Goal: Task Accomplishment & Management: Use online tool/utility

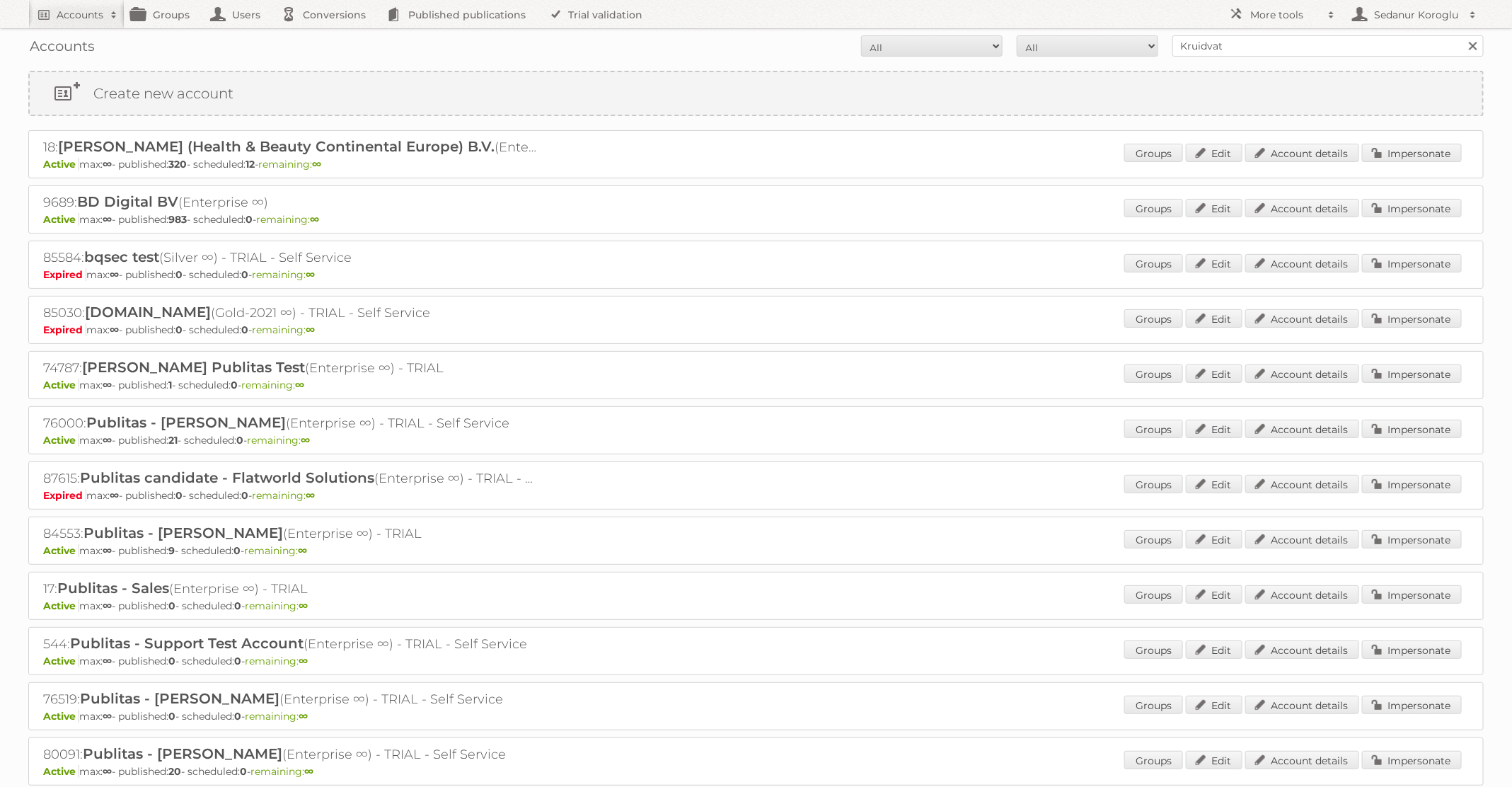
click at [1099, 44] on form "All Active Expired Pending All Paid Trials Self service Kruidvat Search" at bounding box center [756, 46] width 1456 height 21
type input "Etos"
click at [1463, 36] on input "Search" at bounding box center [1473, 46] width 21 height 21
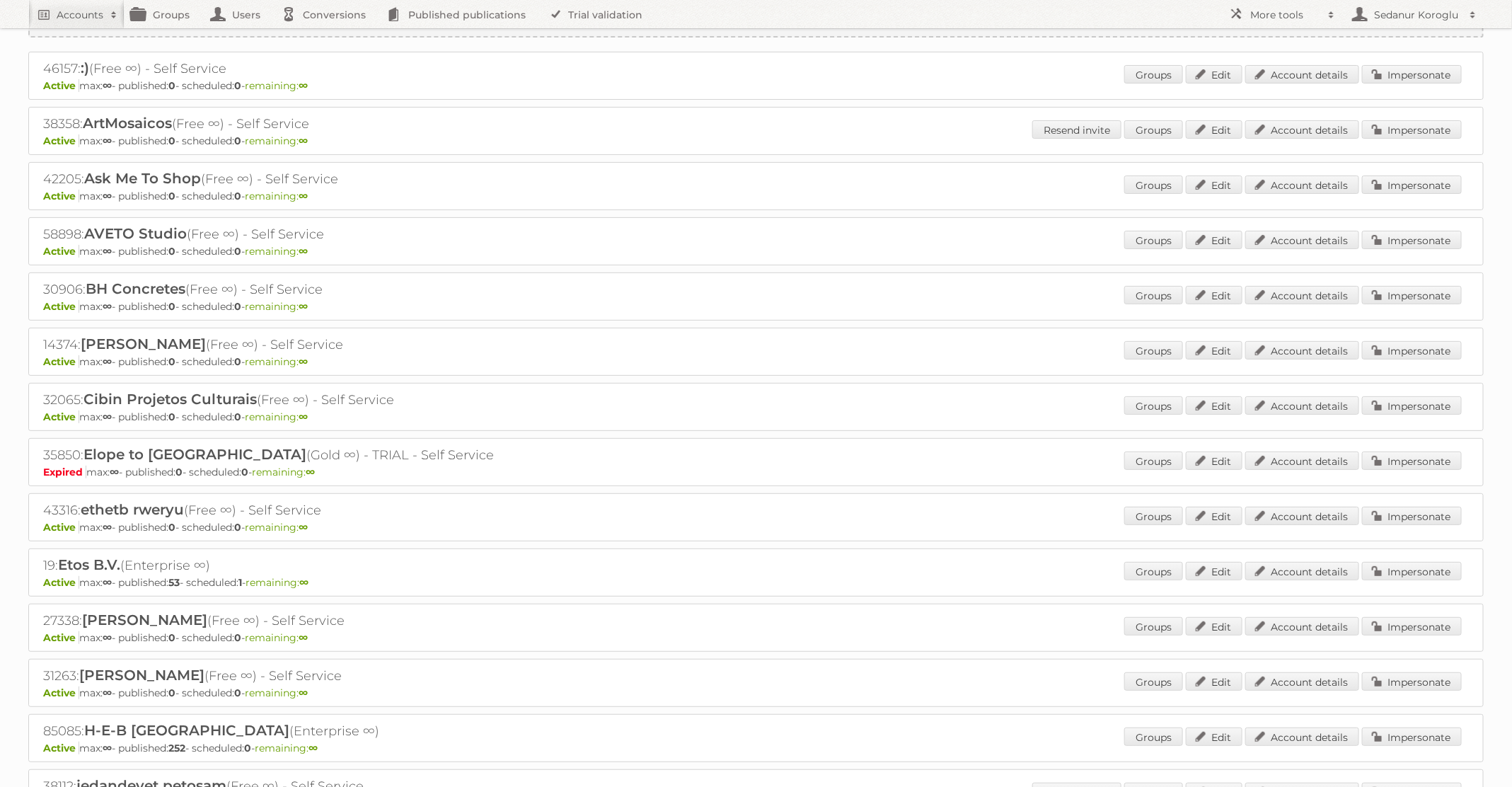
scroll to position [230, 0]
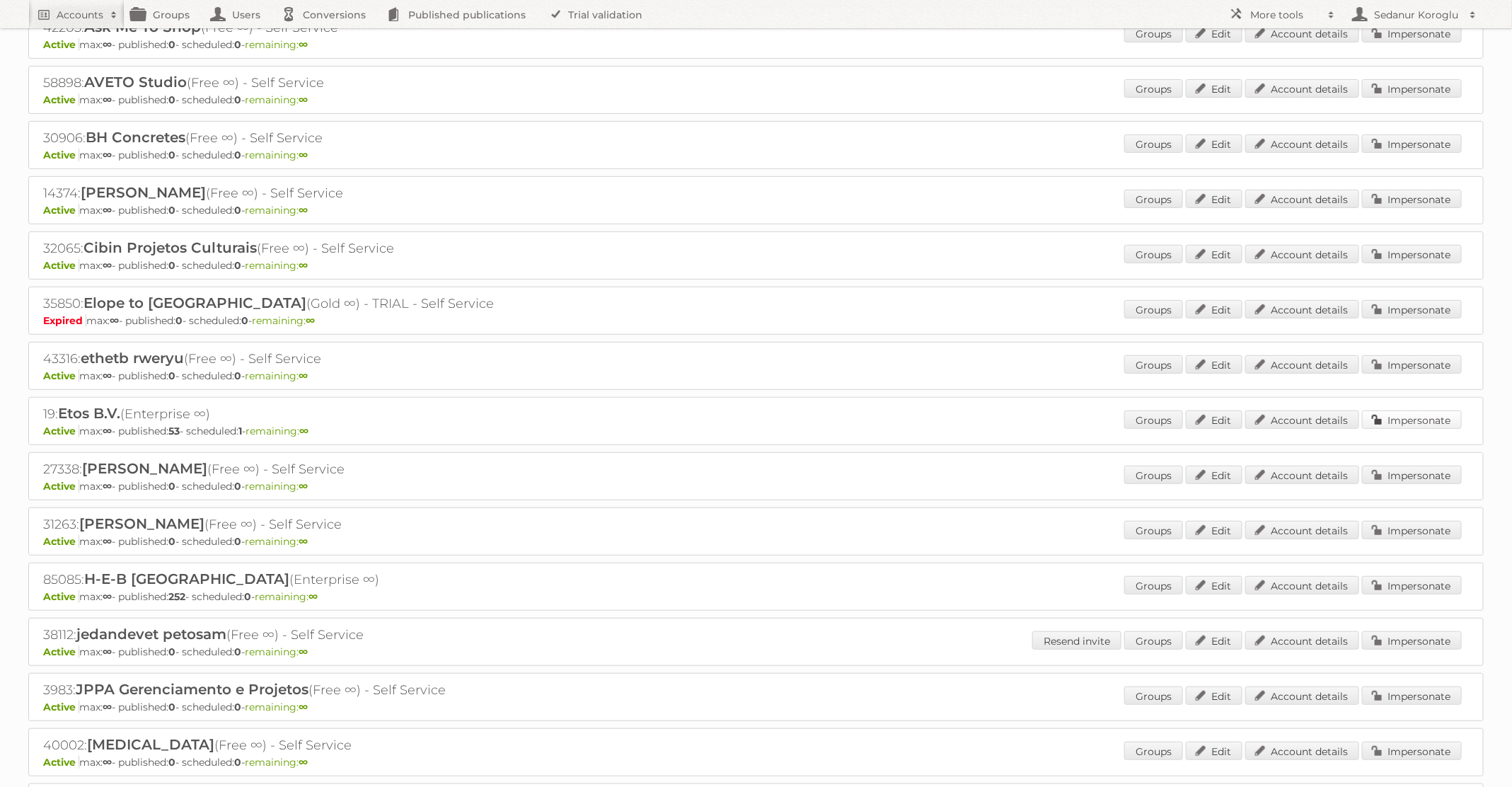
click at [1384, 414] on link "Impersonate" at bounding box center [1412, 419] width 100 height 18
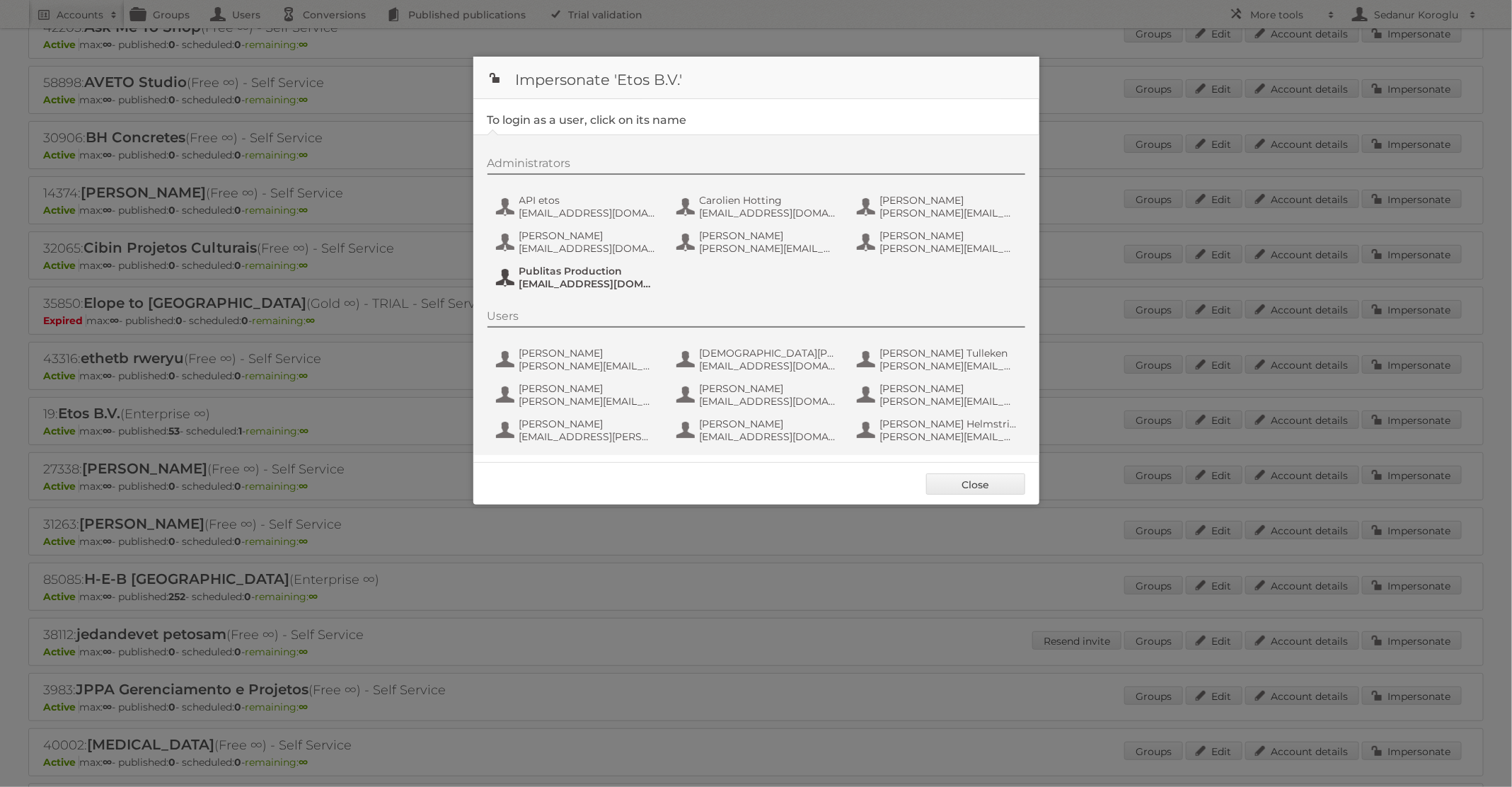
click at [588, 273] on span "Publitas Production" at bounding box center [589, 271] width 137 height 13
